Goal: Transaction & Acquisition: Purchase product/service

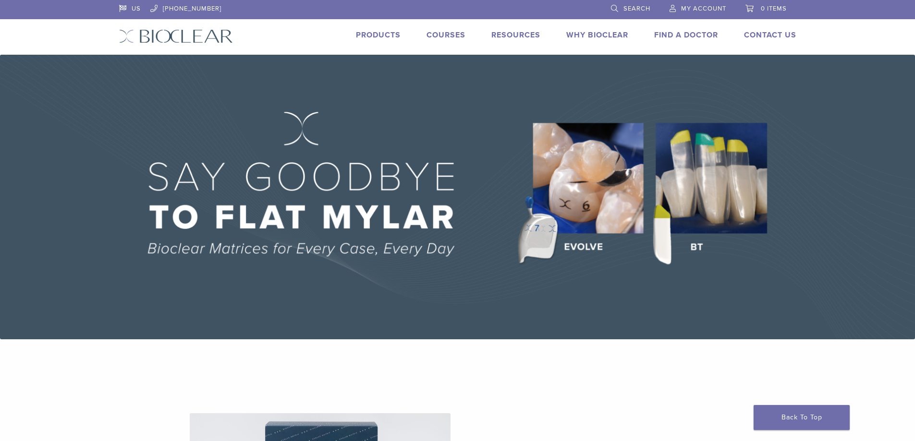
click at [387, 38] on link "Products" at bounding box center [378, 35] width 45 height 10
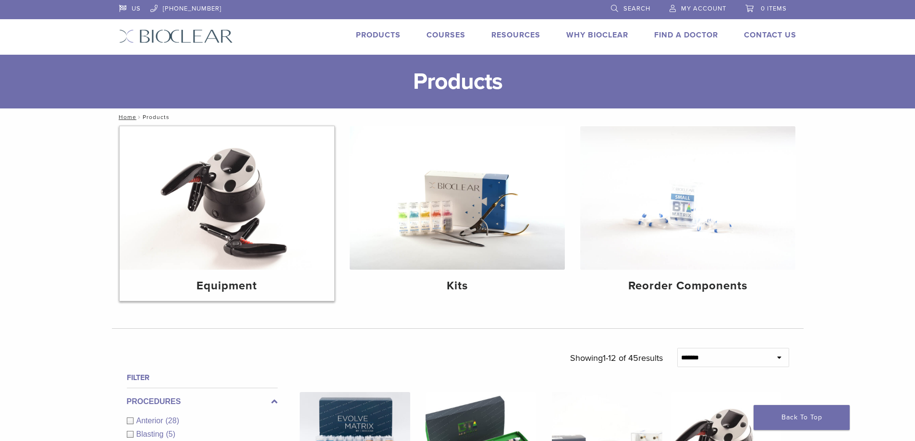
click at [259, 254] on img at bounding box center [227, 198] width 215 height 144
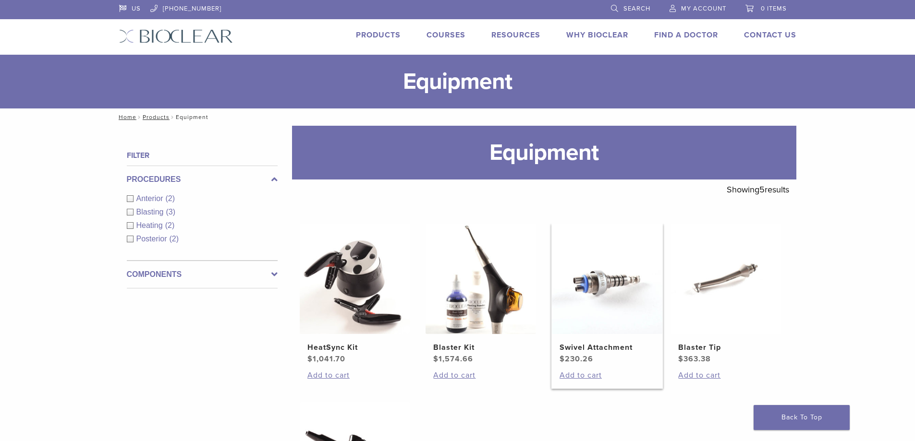
click at [568, 324] on img at bounding box center [607, 279] width 110 height 110
click at [496, 345] on h2 "Blaster Kit" at bounding box center [480, 348] width 95 height 12
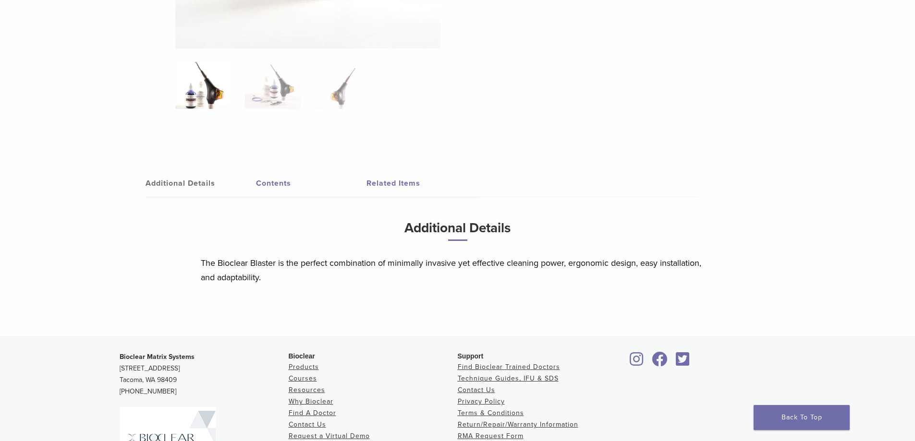
scroll to position [432, 0]
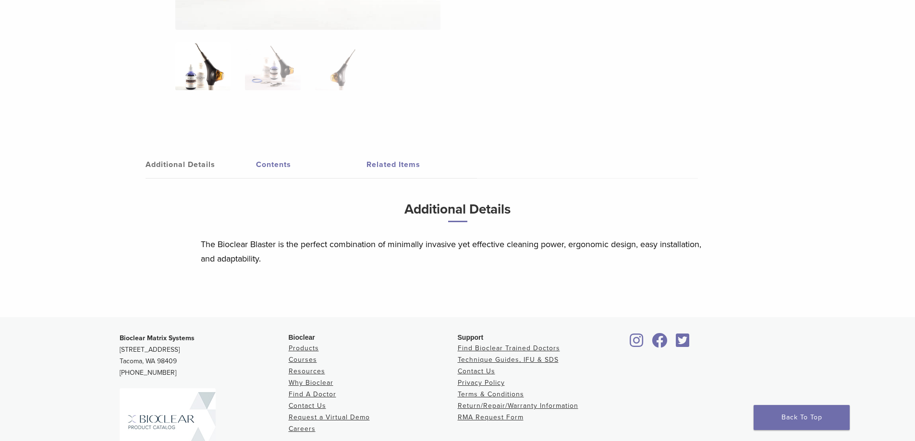
click at [272, 162] on link "Contents" at bounding box center [311, 164] width 110 height 27
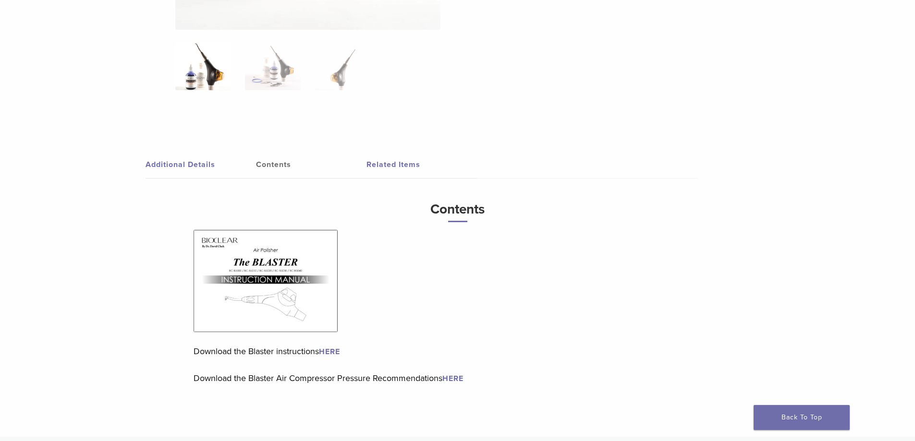
click at [292, 268] on img at bounding box center [266, 281] width 144 height 102
